Goal: Task Accomplishment & Management: Use online tool/utility

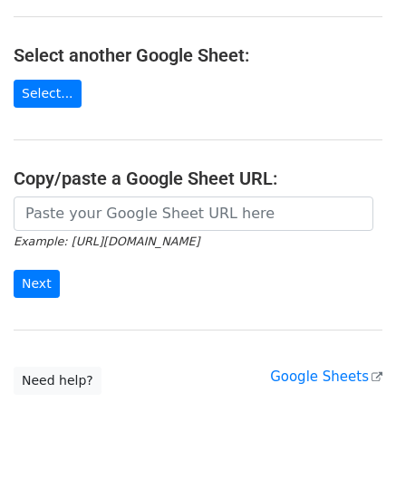
scroll to position [237, 0]
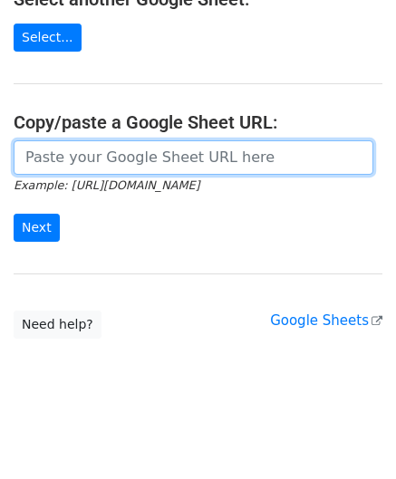
click at [88, 148] on input "url" at bounding box center [193, 157] width 359 height 34
paste input "https://docs.google.com/spreadsheets/d/1jIi8JbCorhQGE0QeRaxjpCthN7Dwcr_OoFuC896…"
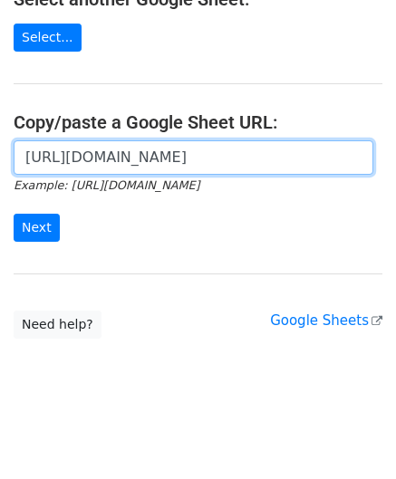
scroll to position [0, 382]
type input "https://docs.google.com/spreadsheets/d/1jIi8JbCorhQGE0QeRaxjpCthN7Dwcr_OoFuC896…"
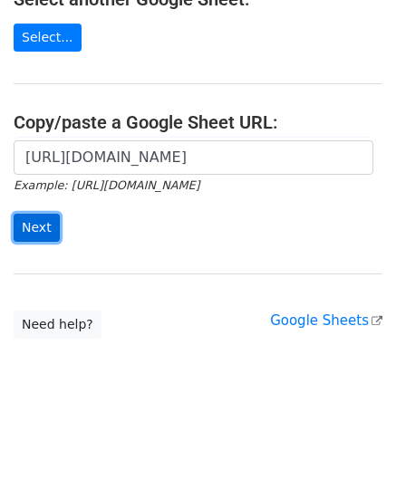
scroll to position [0, 0]
click at [34, 218] on input "Next" at bounding box center [37, 228] width 46 height 28
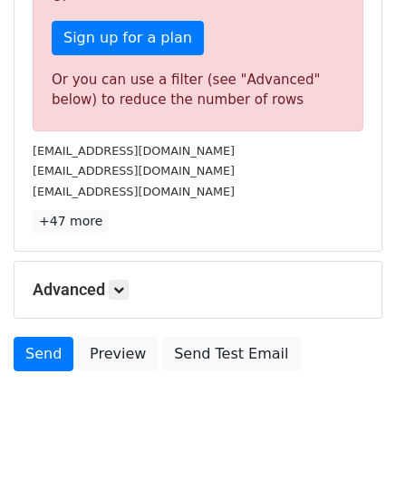
scroll to position [611, 0]
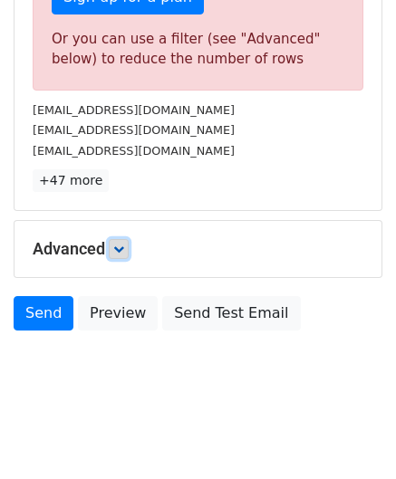
click at [114, 240] on link at bounding box center [119, 249] width 20 height 20
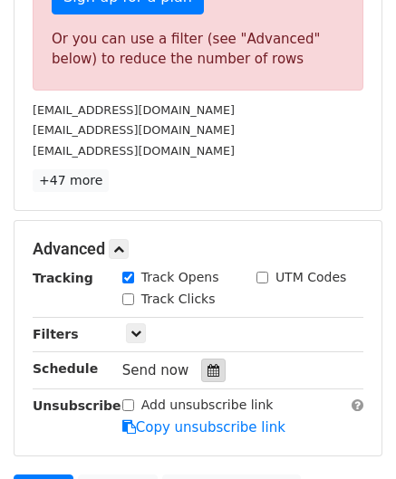
click at [207, 364] on icon at bounding box center [213, 370] width 12 height 13
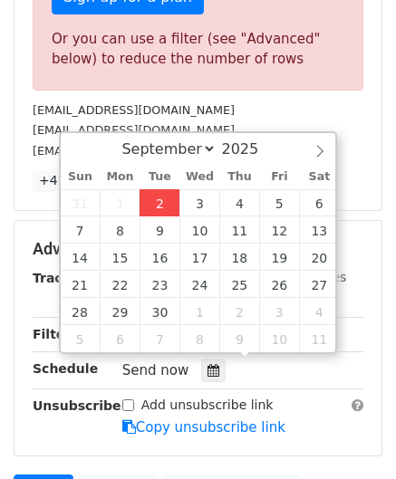
type input "[DATE] 12:00"
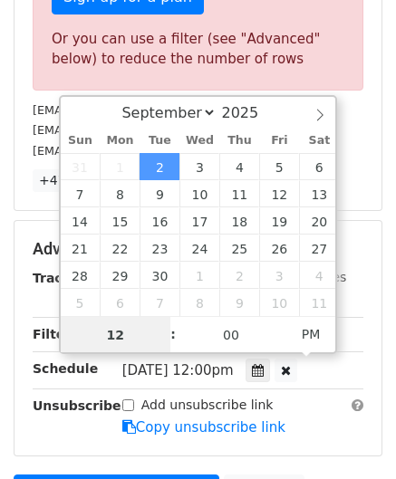
paste input "4"
type input "4"
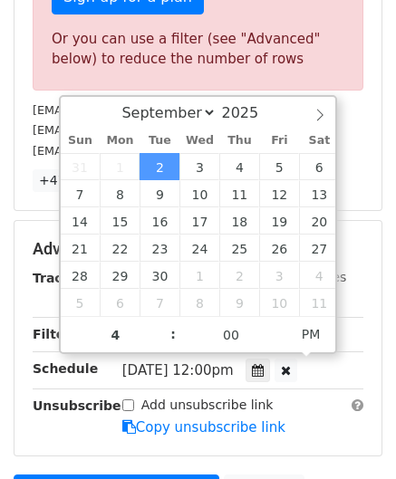
type input "[DATE] 16:00"
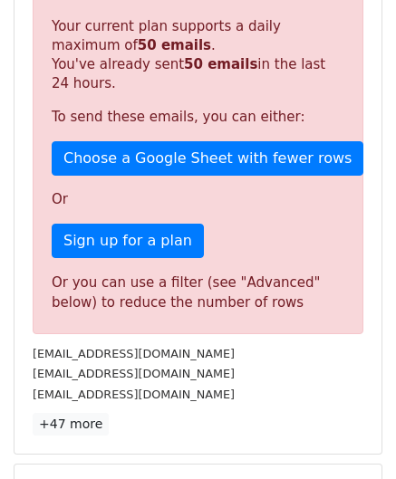
scroll to position [725, 0]
